Goal: Task Accomplishment & Management: Use online tool/utility

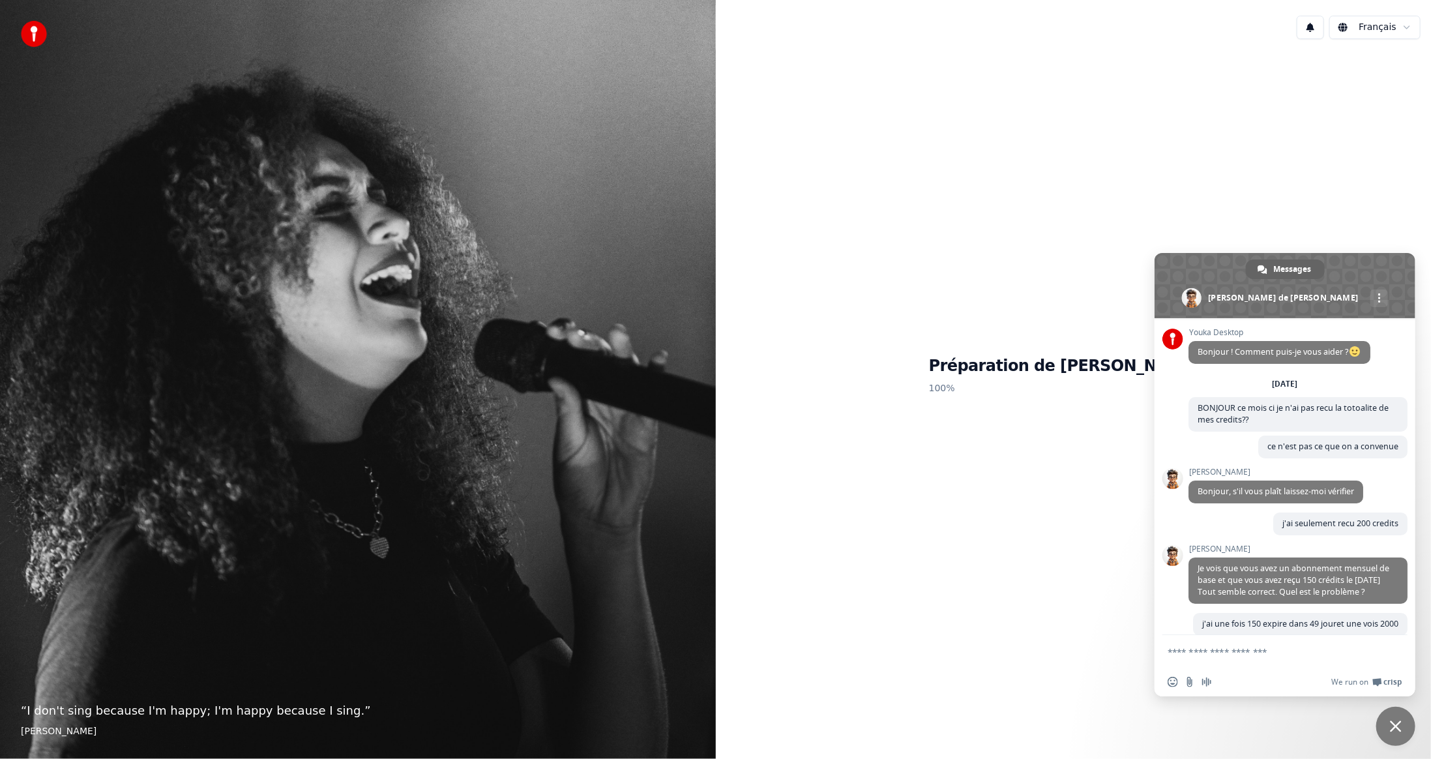
scroll to position [248, 0]
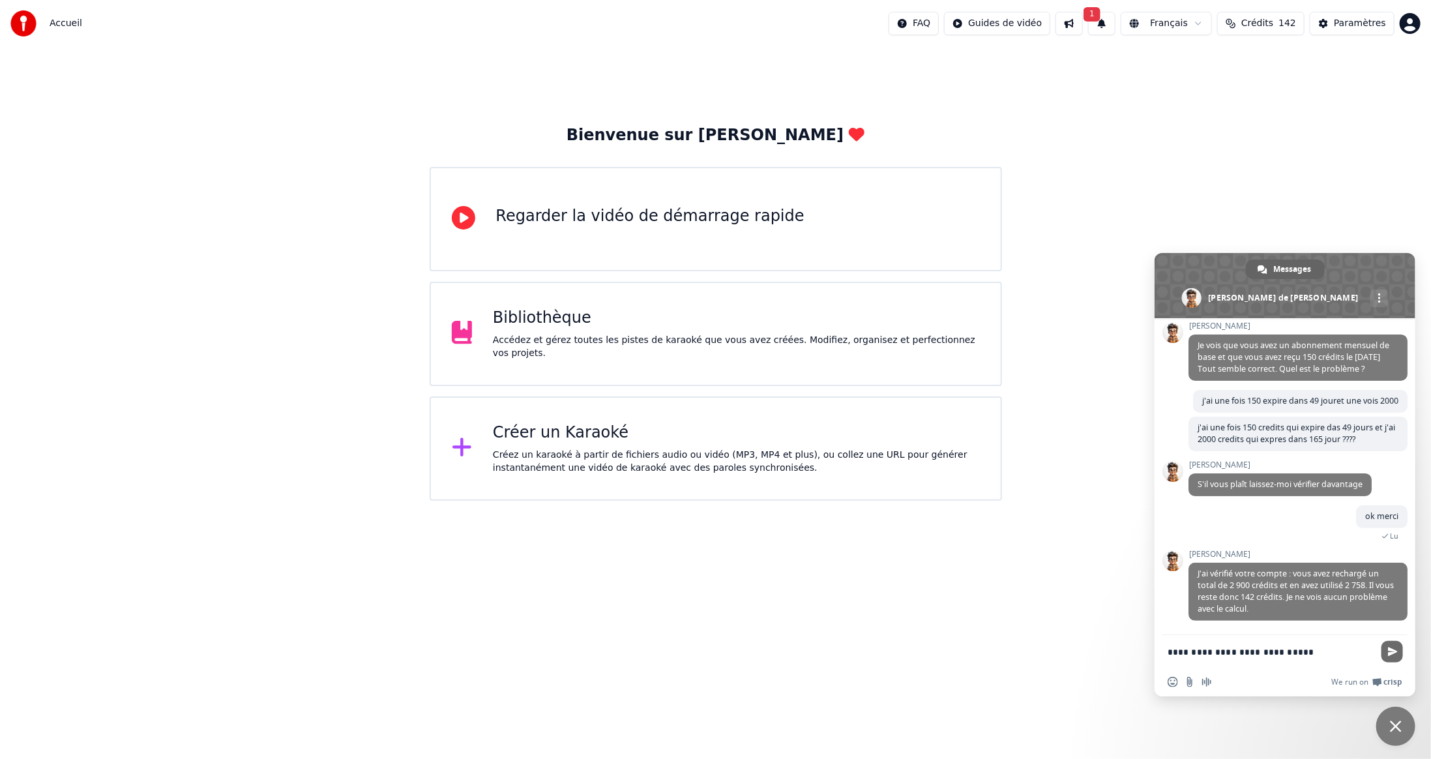
type textarea "**********"
click at [1393, 652] on span "Envoyer" at bounding box center [1393, 652] width 10 height 10
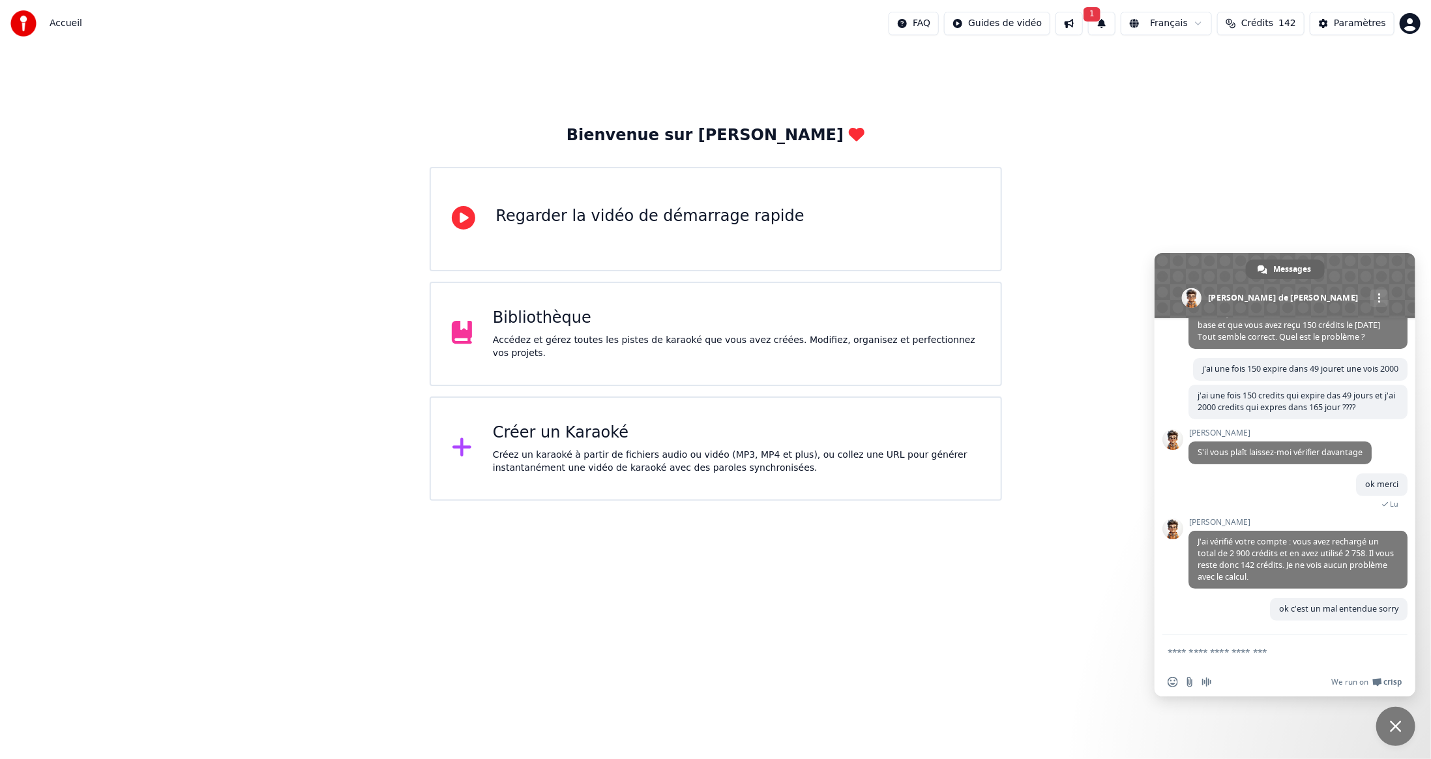
scroll to position [281, 0]
click at [1242, 171] on div "Bienvenue sur Youka Regarder la vidéo de démarrage rapide Bibliothèque Accédez …" at bounding box center [715, 274] width 1431 height 454
click at [1112, 217] on div "Bienvenue sur Youka Regarder la vidéo de démarrage rapide Bibliothèque Accédez …" at bounding box center [715, 274] width 1431 height 454
click at [1115, 21] on button "1" at bounding box center [1101, 23] width 27 height 23
click at [1095, 72] on div "Cliquez sur le bouton pour mettre à jour" at bounding box center [1109, 73] width 183 height 13
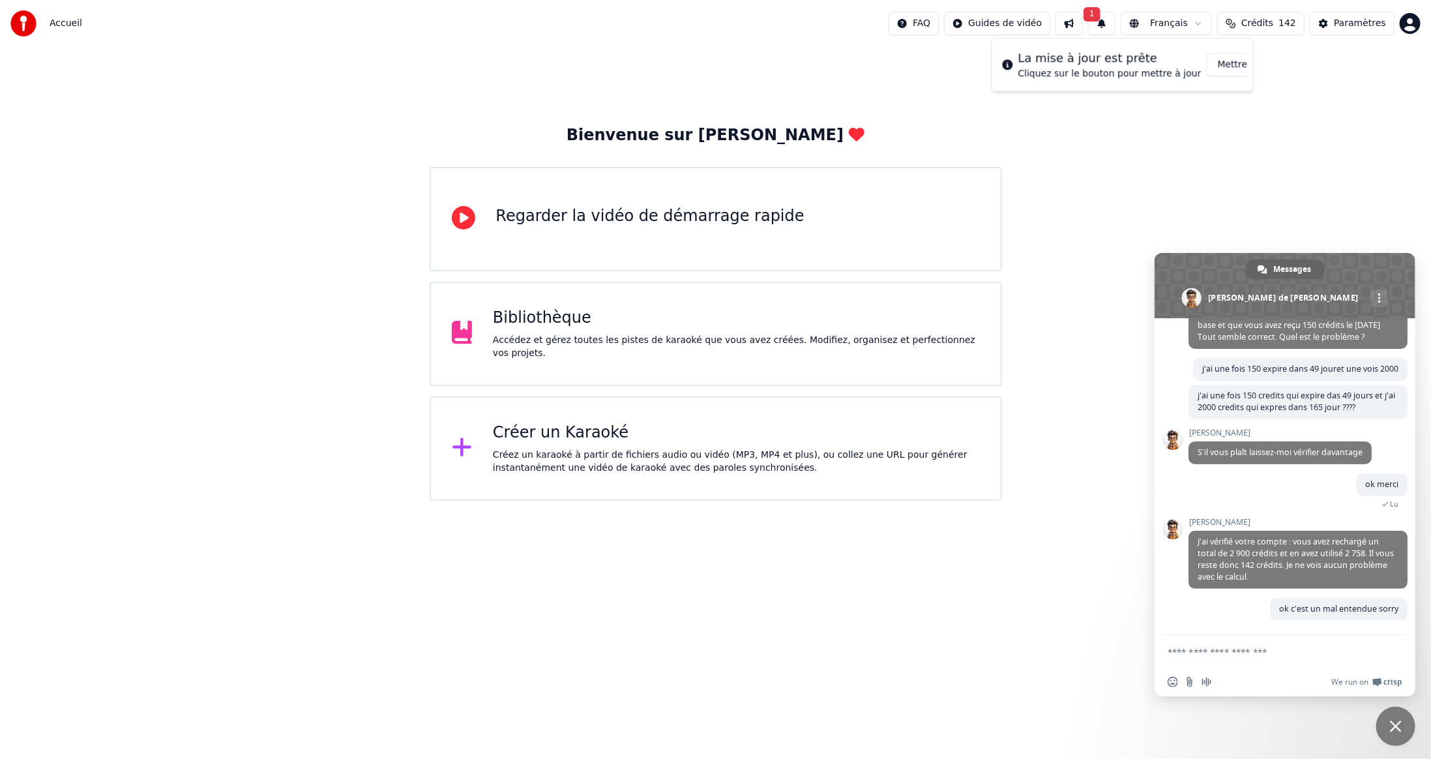
click at [1209, 60] on button "Mettre à Jour" at bounding box center [1246, 64] width 81 height 23
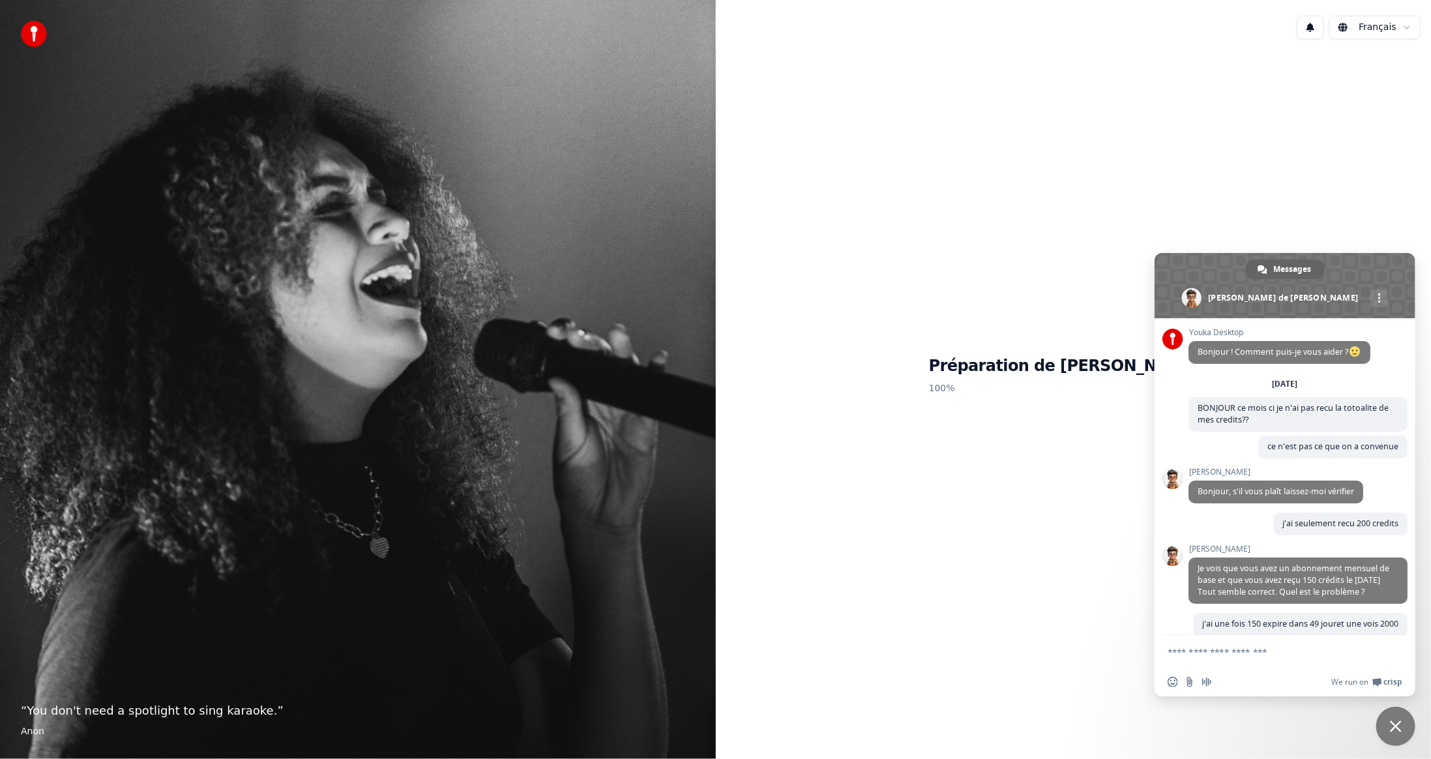
scroll to position [281, 0]
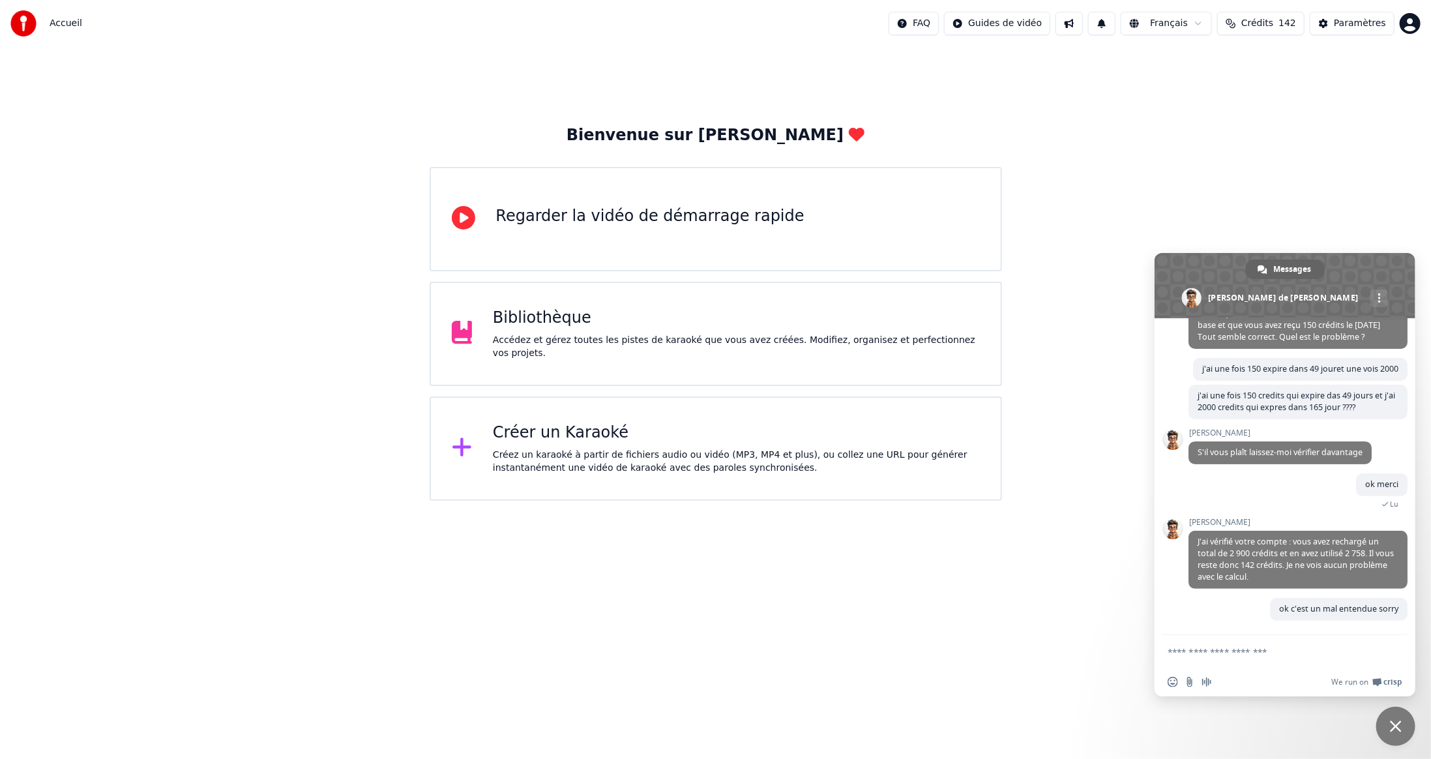
click at [1398, 727] on span "Fermer le chat" at bounding box center [1395, 726] width 12 height 12
